Goal: Information Seeking & Learning: Learn about a topic

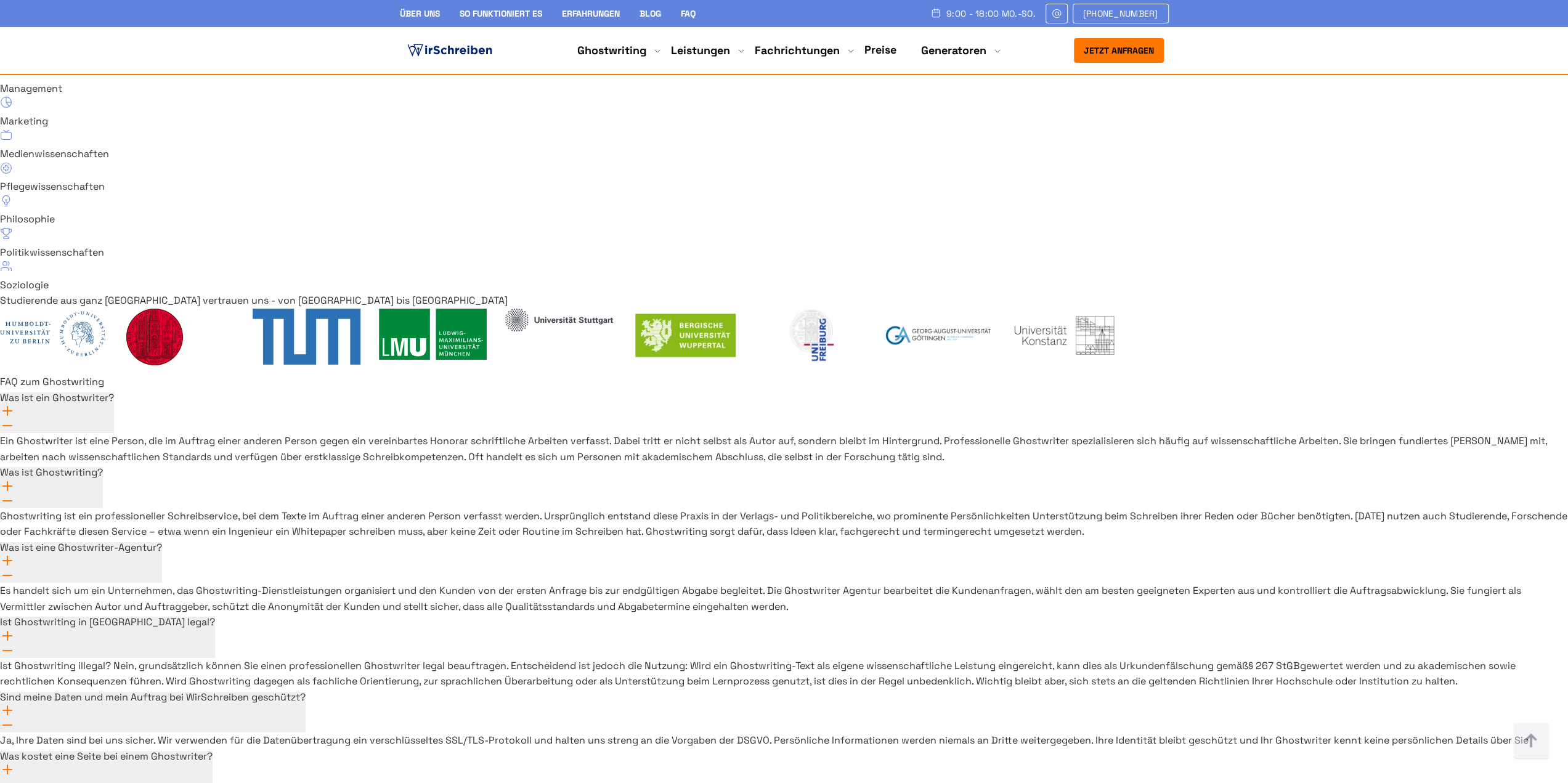
scroll to position [8775, 0]
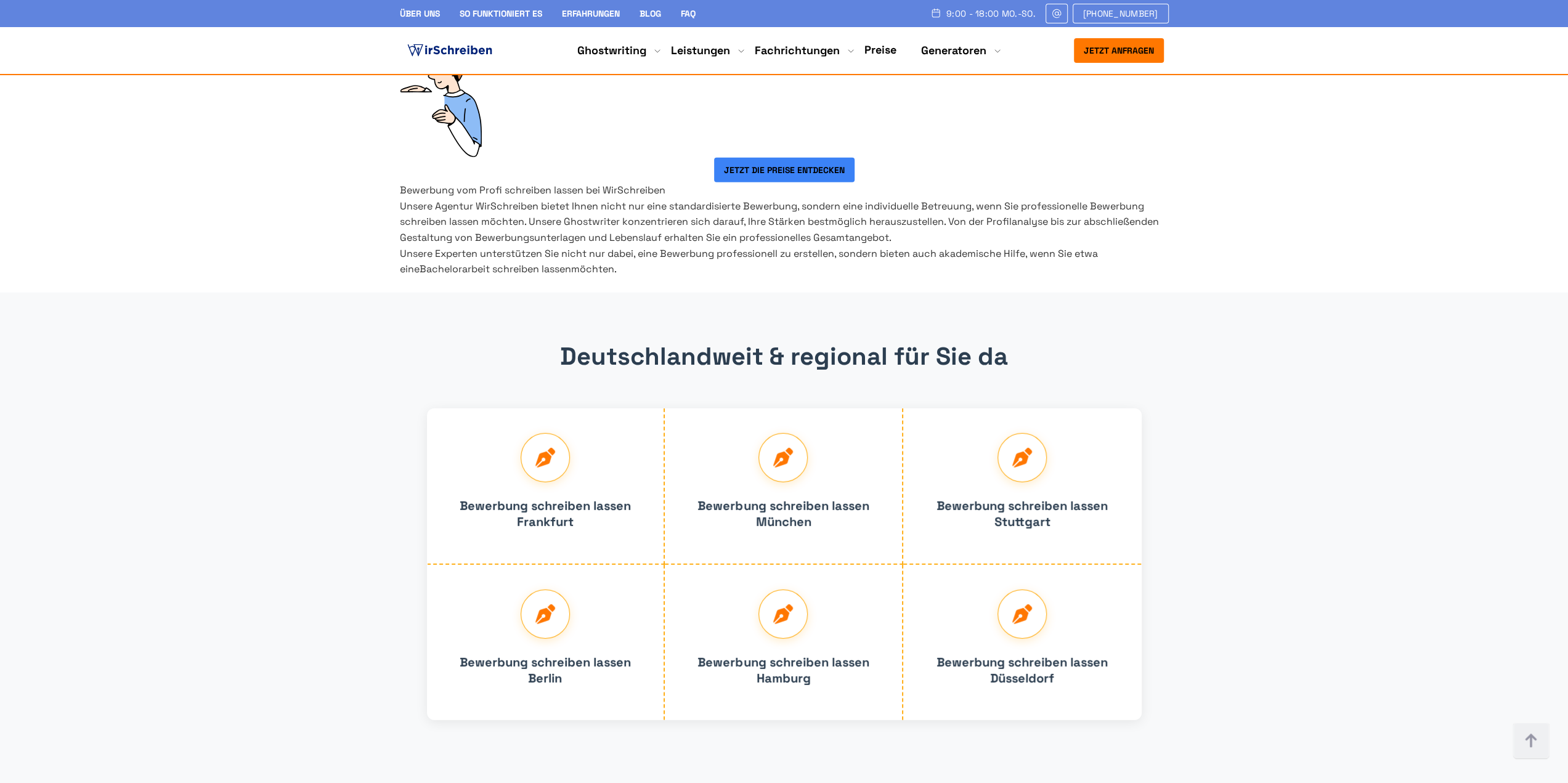
scroll to position [8733, 0]
